Goal: Task Accomplishment & Management: Use online tool/utility

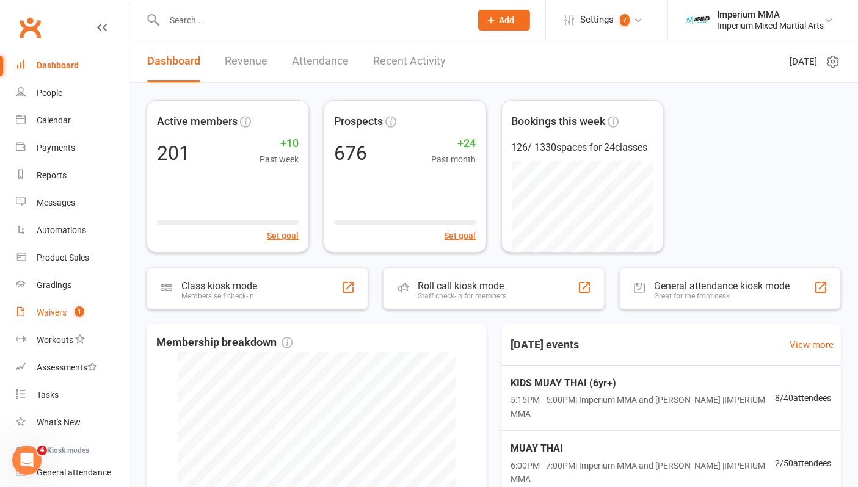
click at [54, 312] on div "Waivers" at bounding box center [52, 313] width 30 height 10
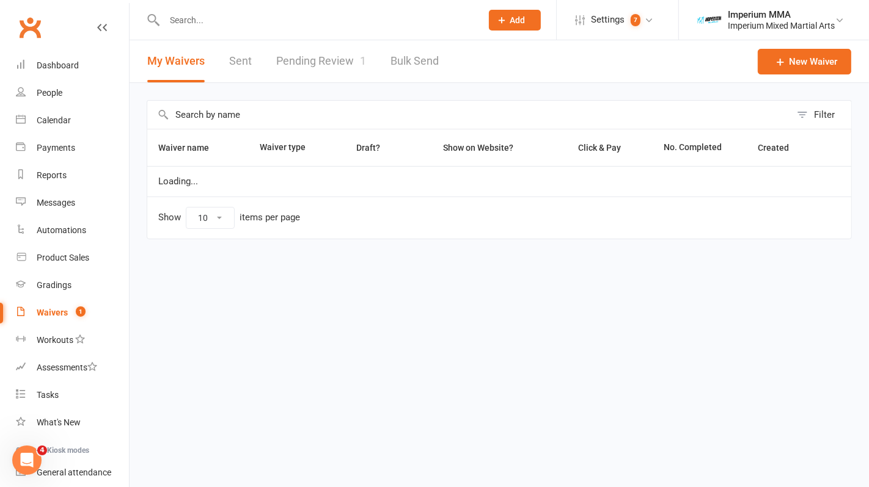
select select "50"
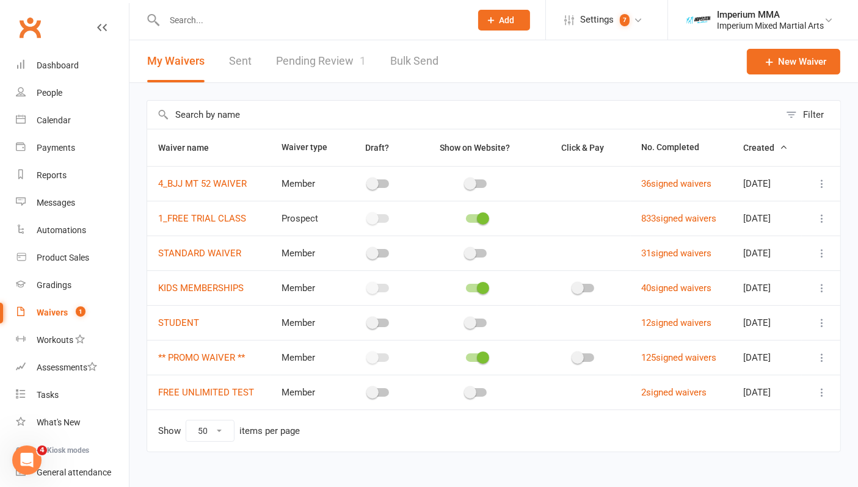
click at [306, 61] on link "Pending Review 1" at bounding box center [321, 61] width 90 height 42
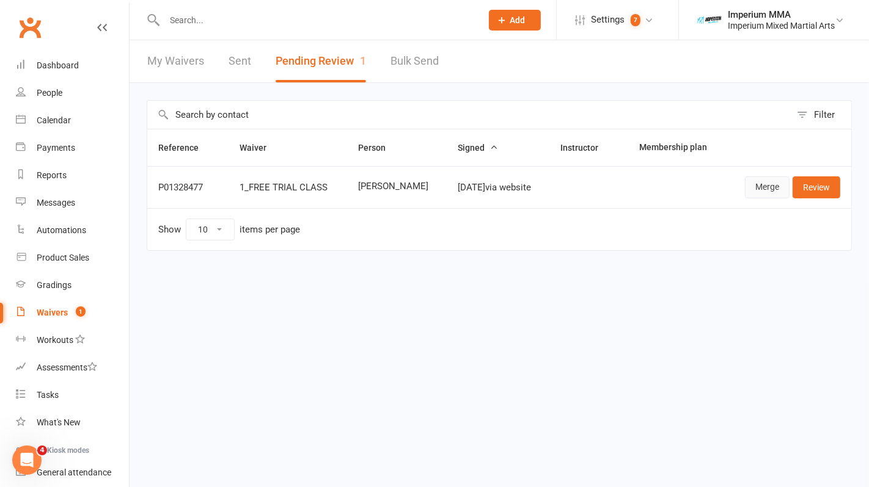
click at [756, 185] on link "Merge" at bounding box center [767, 188] width 45 height 22
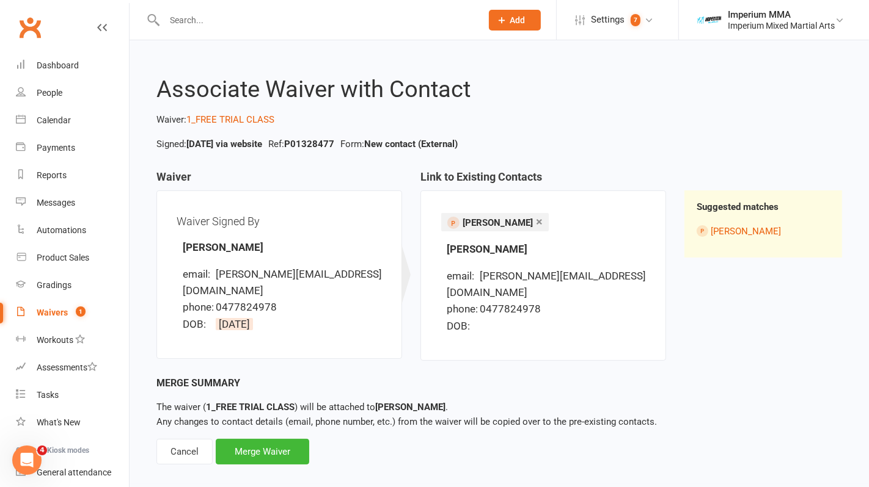
drag, startPoint x: 241, startPoint y: 432, endPoint x: 312, endPoint y: 413, distance: 73.5
click at [243, 439] on div "Merge Waiver" at bounding box center [262, 452] width 93 height 26
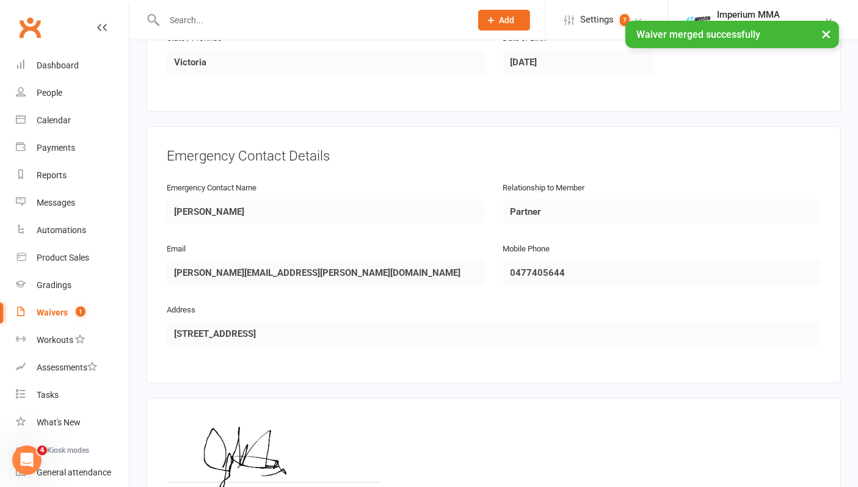
scroll to position [610, 0]
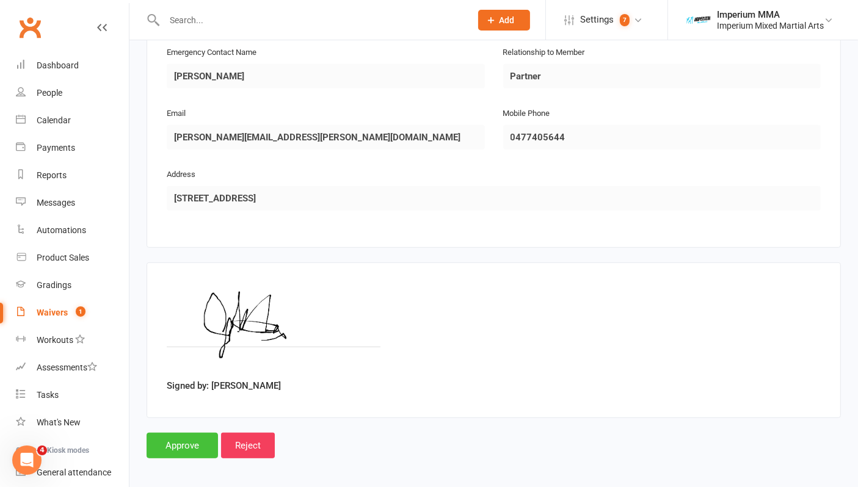
click at [172, 441] on input "Approve" at bounding box center [182, 446] width 71 height 26
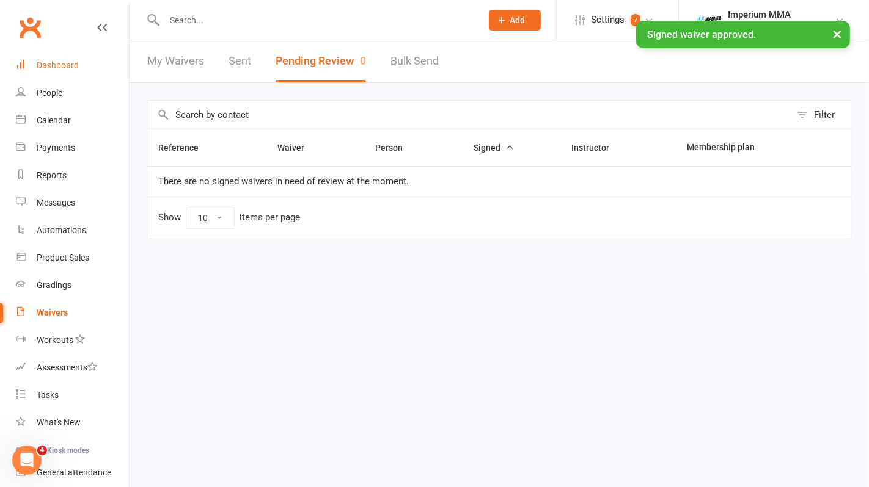
click at [45, 59] on link "Dashboard" at bounding box center [72, 65] width 113 height 27
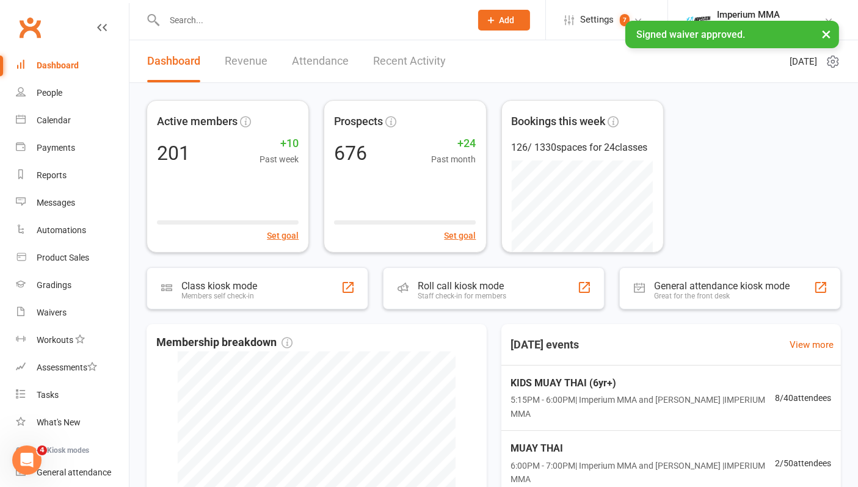
click at [404, 61] on link "Recent Activity" at bounding box center [409, 61] width 73 height 42
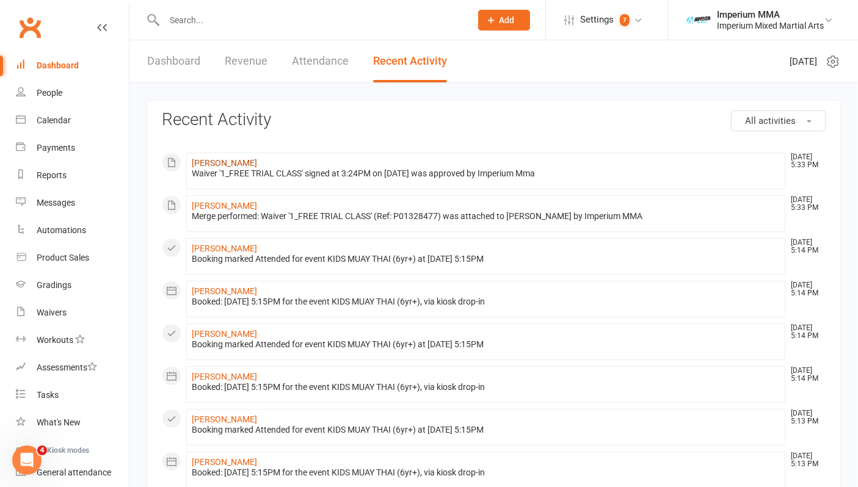
click at [216, 160] on link "[PERSON_NAME]" at bounding box center [224, 163] width 65 height 10
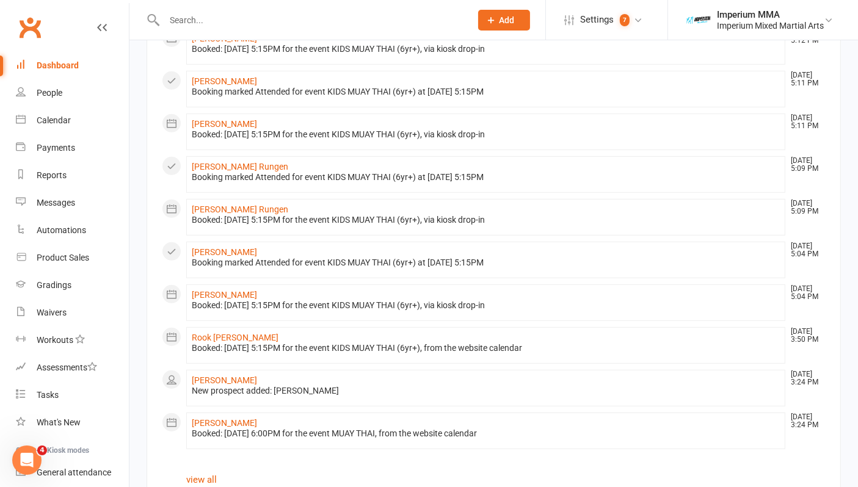
scroll to position [608, 0]
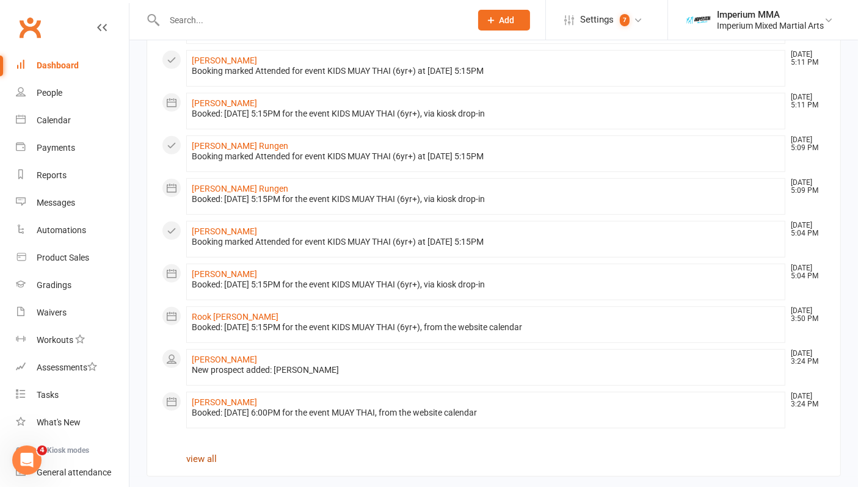
click at [206, 456] on link "view all" at bounding box center [201, 459] width 31 height 11
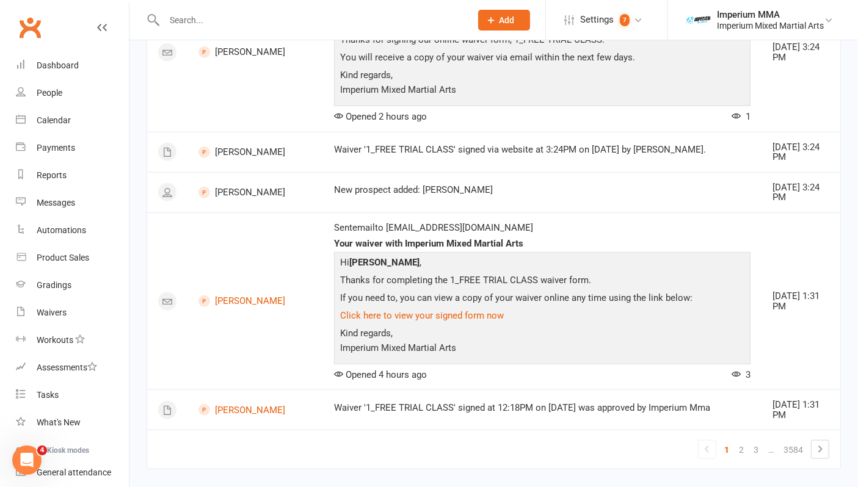
scroll to position [1125, 0]
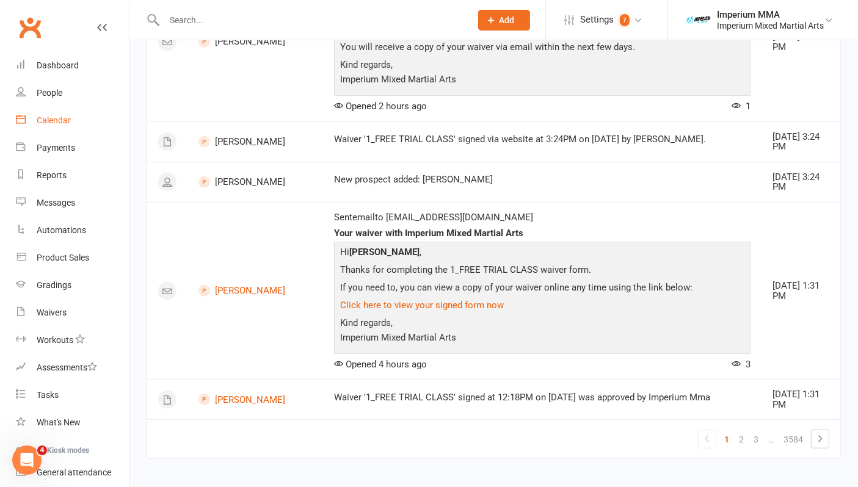
click at [38, 119] on div "Calendar" at bounding box center [54, 120] width 34 height 10
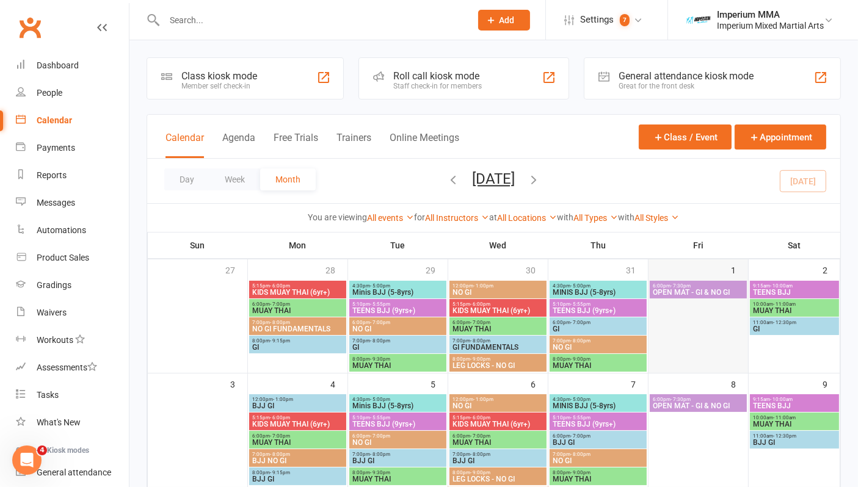
scroll to position [136, 0]
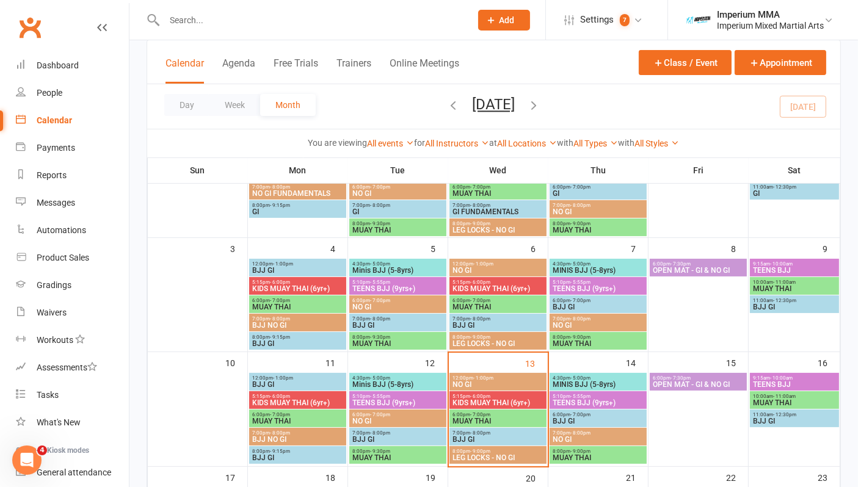
click at [473, 418] on span "MUAY THAI" at bounding box center [498, 421] width 92 height 7
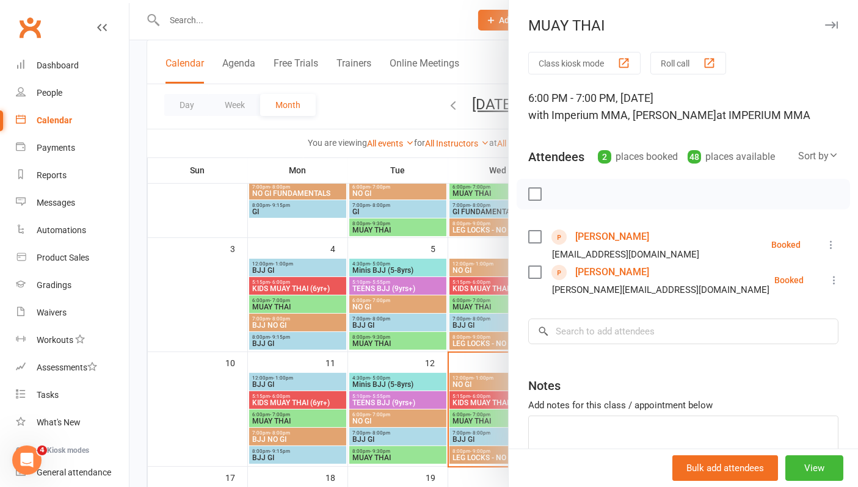
click at [597, 237] on link "[PERSON_NAME]" at bounding box center [612, 237] width 74 height 20
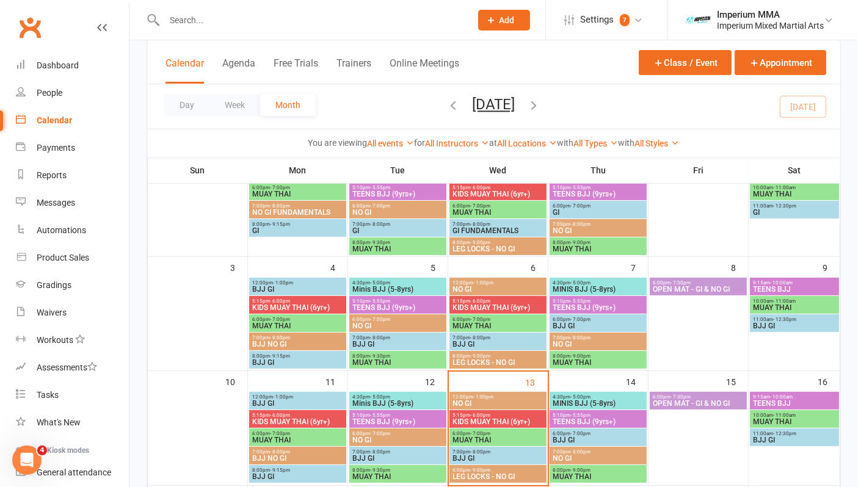
scroll to position [136, 0]
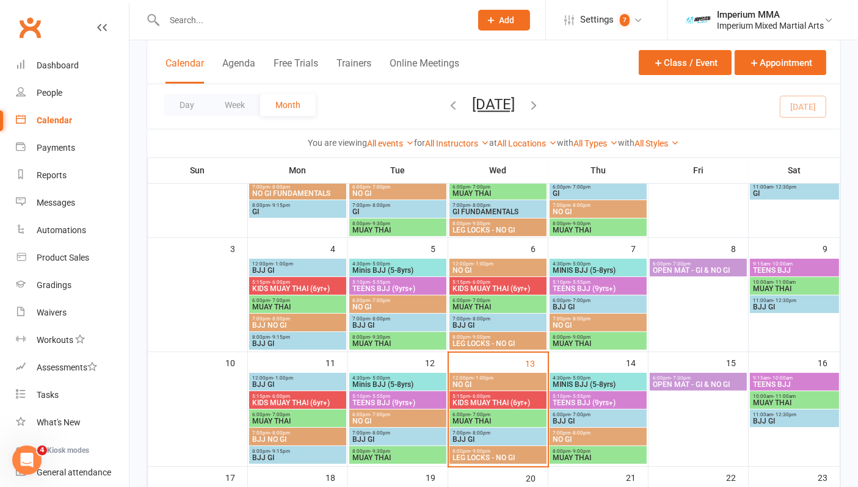
click at [480, 418] on span "MUAY THAI" at bounding box center [498, 421] width 92 height 7
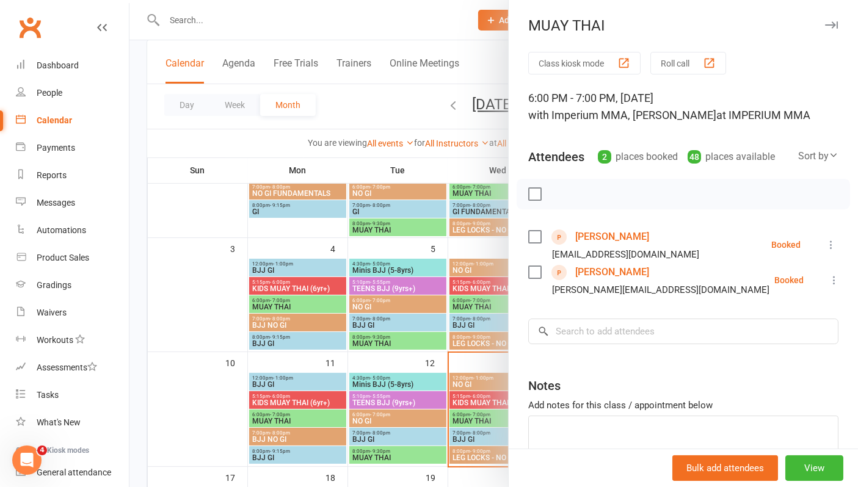
click at [604, 274] on link "[PERSON_NAME]" at bounding box center [612, 273] width 74 height 20
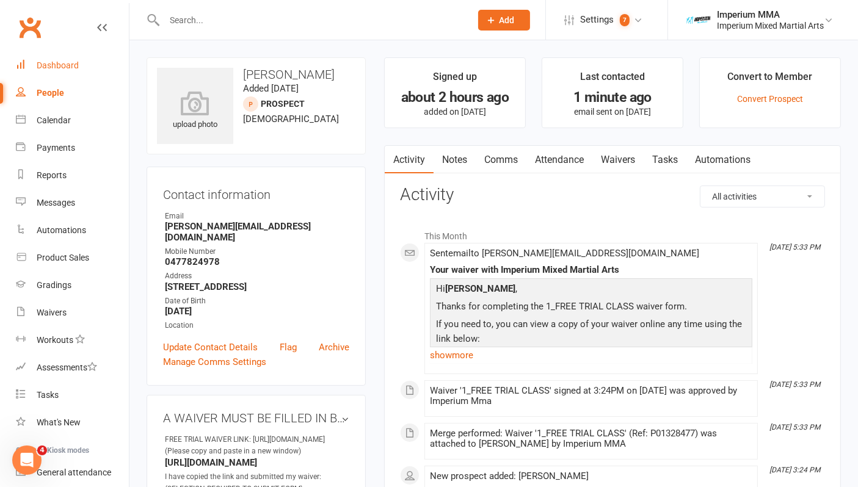
click at [52, 62] on div "Dashboard" at bounding box center [58, 65] width 42 height 10
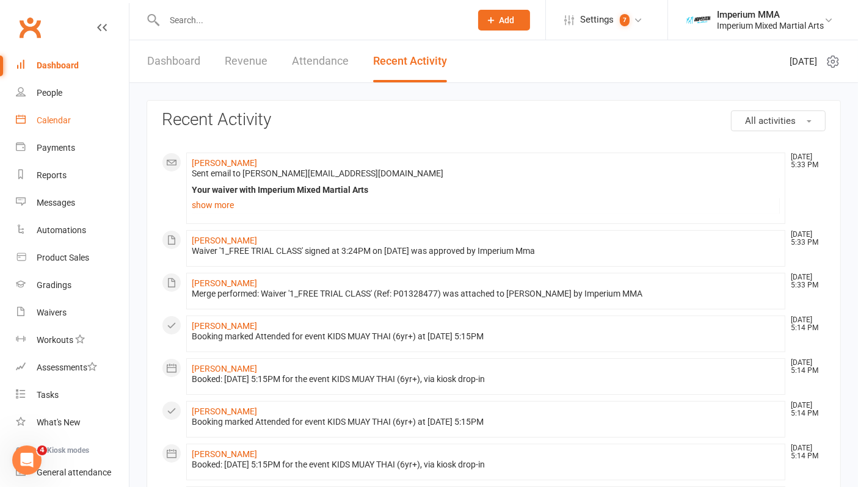
click at [52, 118] on div "Calendar" at bounding box center [54, 120] width 34 height 10
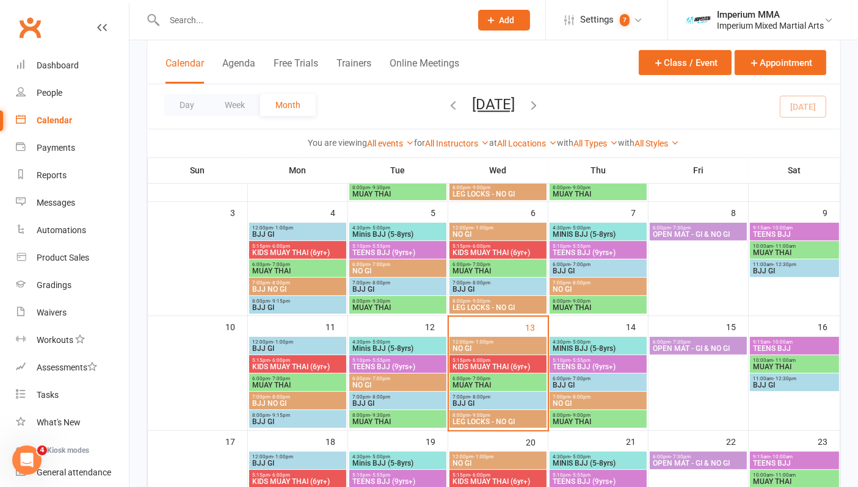
scroll to position [203, 0]
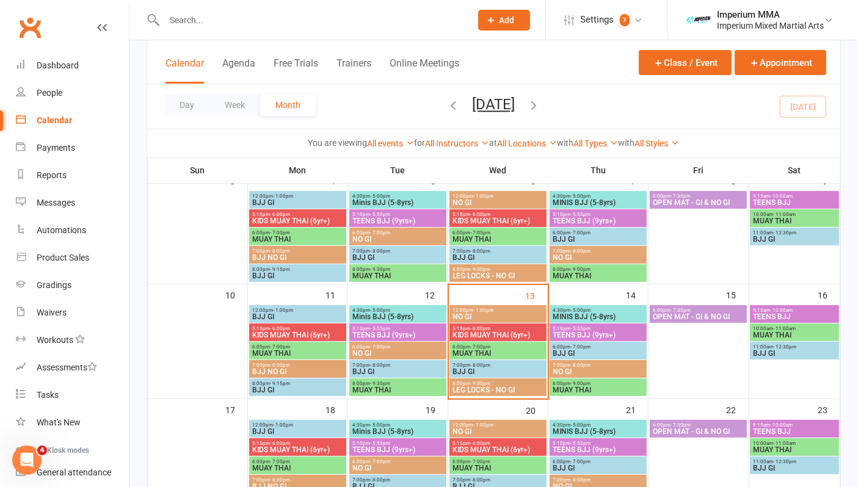
click at [487, 345] on span "- 7:00pm" at bounding box center [480, 347] width 20 height 5
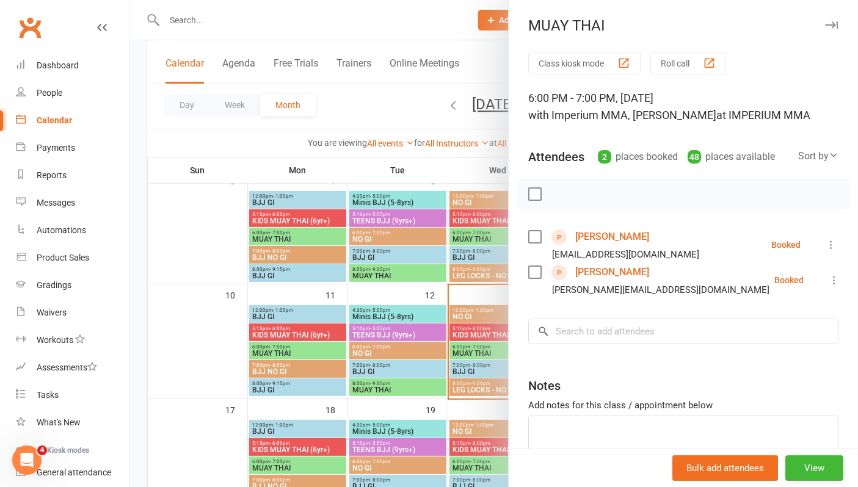
click at [825, 245] on icon at bounding box center [831, 245] width 12 height 12
click at [745, 316] on link "Check in" at bounding box center [777, 317] width 121 height 24
